Goal: Information Seeking & Learning: Learn about a topic

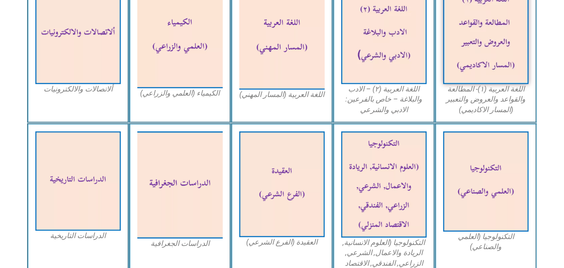
scroll to position [348, 0]
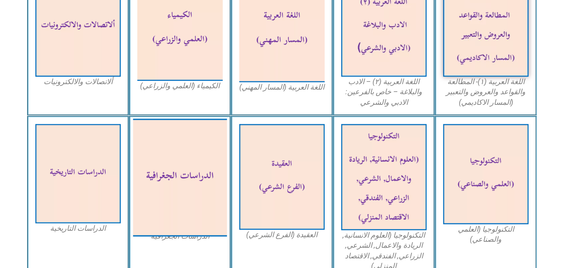
click at [197, 153] on img at bounding box center [180, 178] width 94 height 118
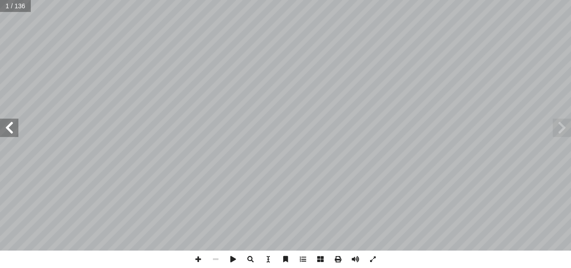
click at [8, 127] on span at bounding box center [9, 128] width 18 height 18
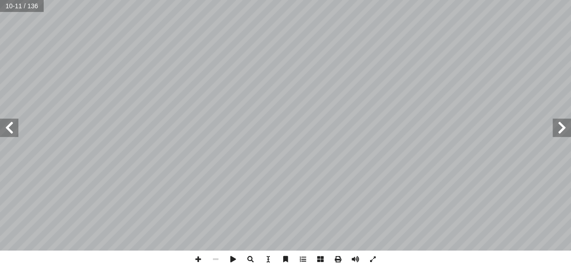
click at [8, 127] on span at bounding box center [9, 128] width 18 height 18
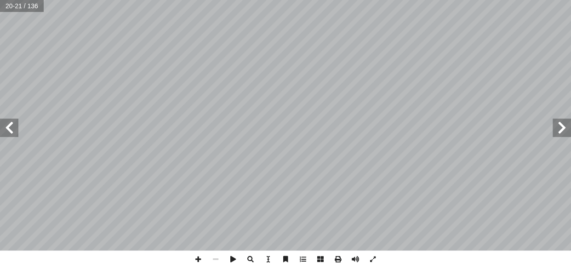
click at [8, 127] on span at bounding box center [9, 128] width 18 height 18
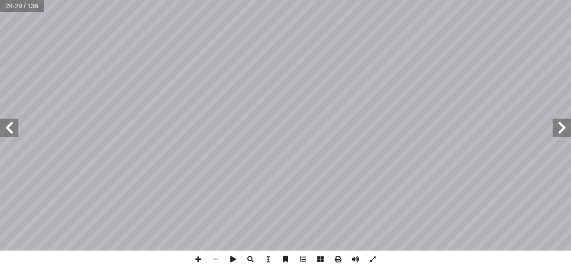
click at [8, 127] on span at bounding box center [9, 128] width 18 height 18
click at [564, 127] on span at bounding box center [561, 128] width 18 height 18
click at [202, 251] on span at bounding box center [197, 258] width 17 height 17
click at [266, 84] on html "الصفحة الرئيسية الصف الأول الصف الثاني الصف الثالث الصف الرابع الصف الخامس الصف…" at bounding box center [285, 42] width 571 height 84
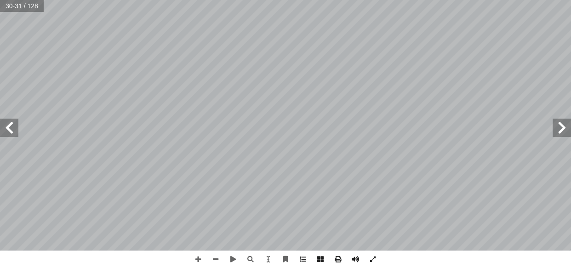
click at [9, 129] on span at bounding box center [9, 128] width 18 height 18
